Goal: Information Seeking & Learning: Understand process/instructions

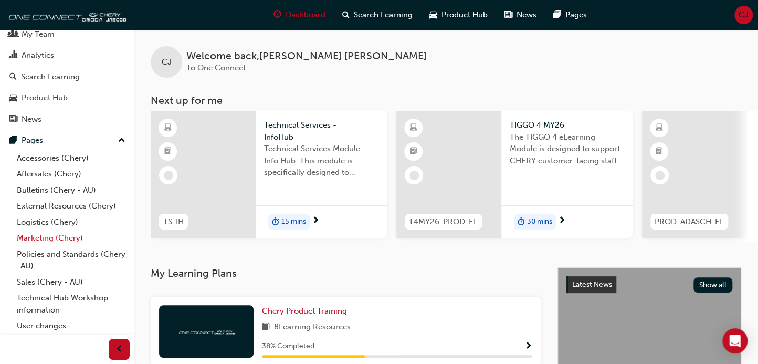
scroll to position [49, 0]
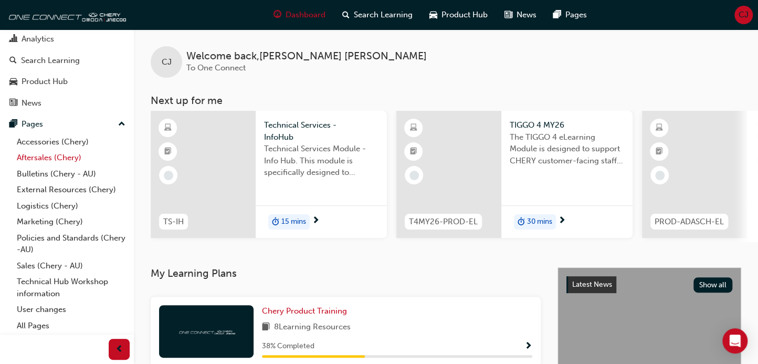
click at [47, 155] on link "Aftersales (Chery)" at bounding box center [71, 158] width 117 height 16
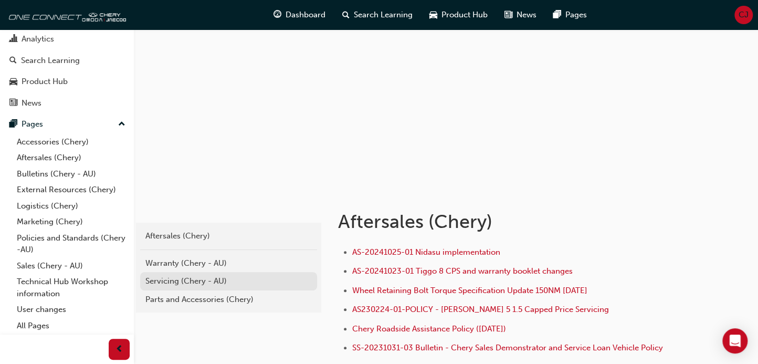
scroll to position [117, 0]
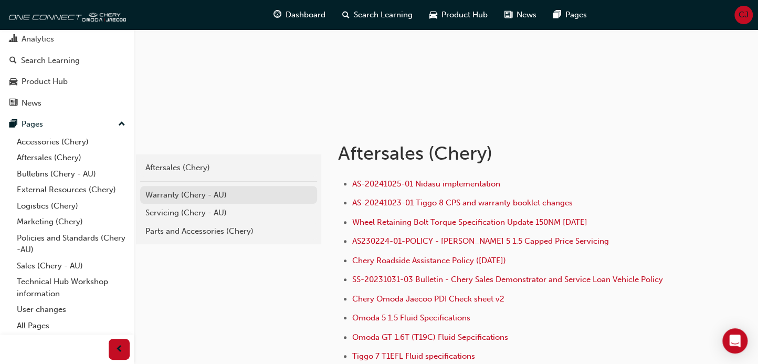
click at [194, 193] on div "Warranty (Chery - AU)" at bounding box center [228, 195] width 166 height 12
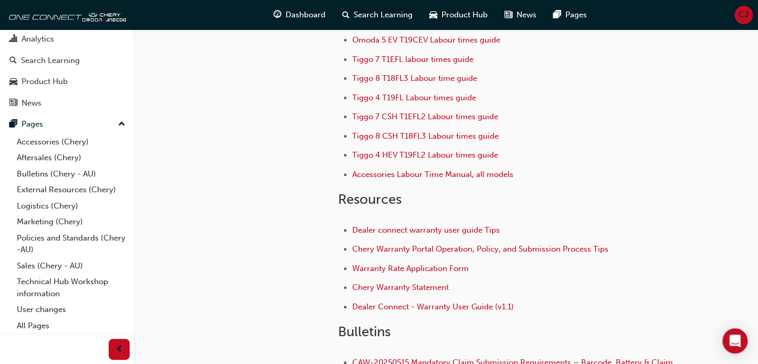
scroll to position [255, 0]
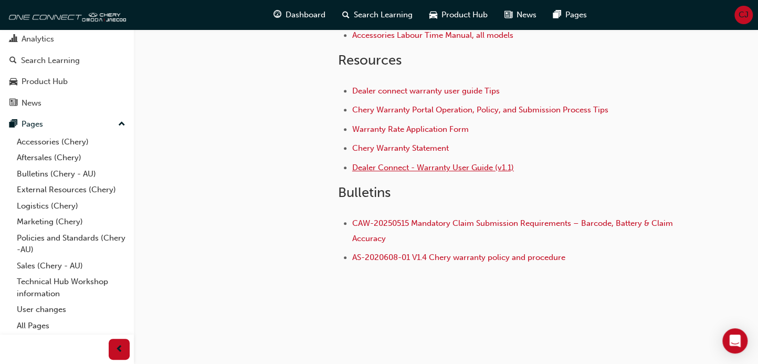
click at [417, 166] on span "Dealer Connect - Warranty User Guide (v1.1)" at bounding box center [433, 167] width 162 height 9
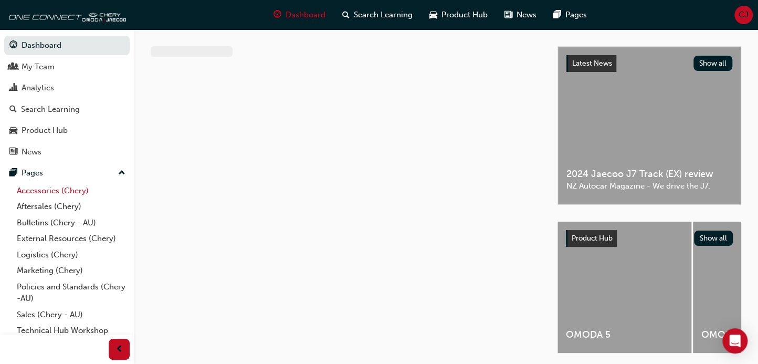
click at [49, 193] on link "Accessories (Chery)" at bounding box center [71, 191] width 117 height 16
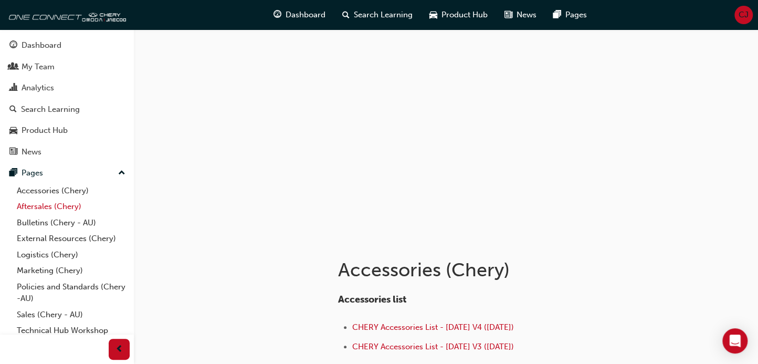
click at [64, 206] on link "Aftersales (Chery)" at bounding box center [71, 206] width 117 height 16
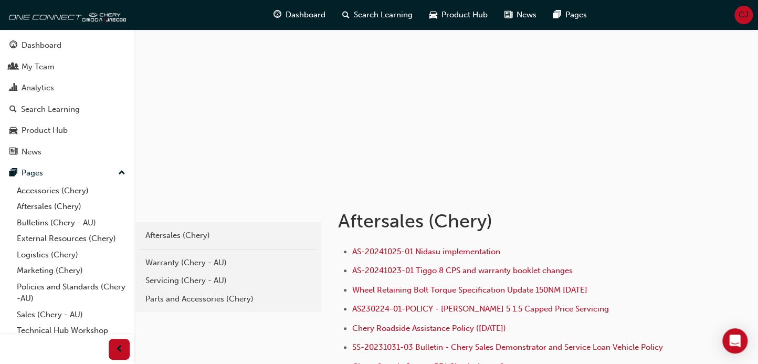
scroll to position [233, 0]
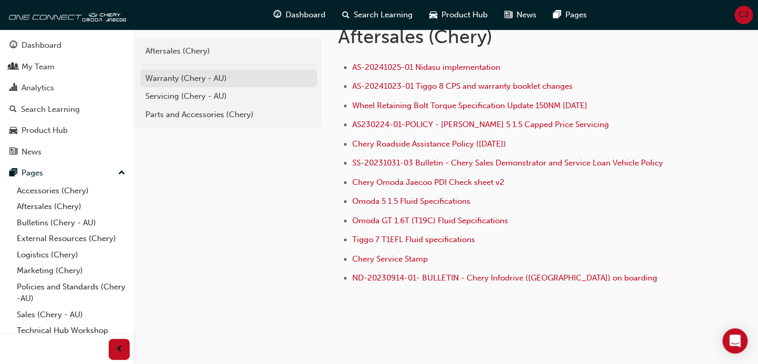
click at [207, 81] on div "Warranty (Chery - AU)" at bounding box center [228, 78] width 166 height 12
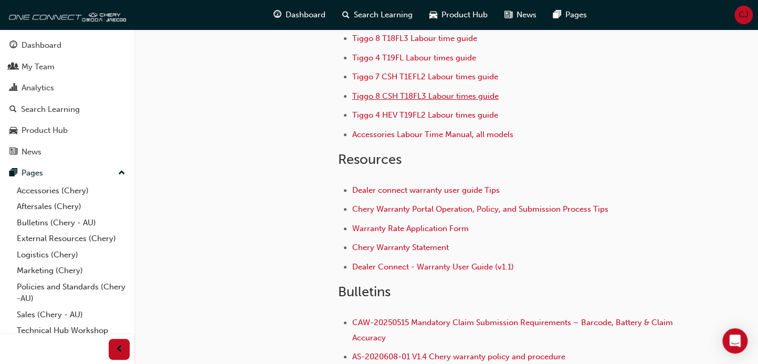
scroll to position [233, 0]
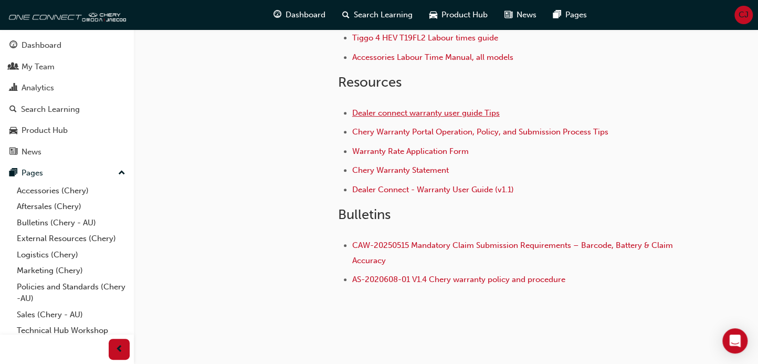
click at [413, 111] on span "Dealer connect warranty user guide Tips" at bounding box center [425, 112] width 147 height 9
